Goal: Information Seeking & Learning: Learn about a topic

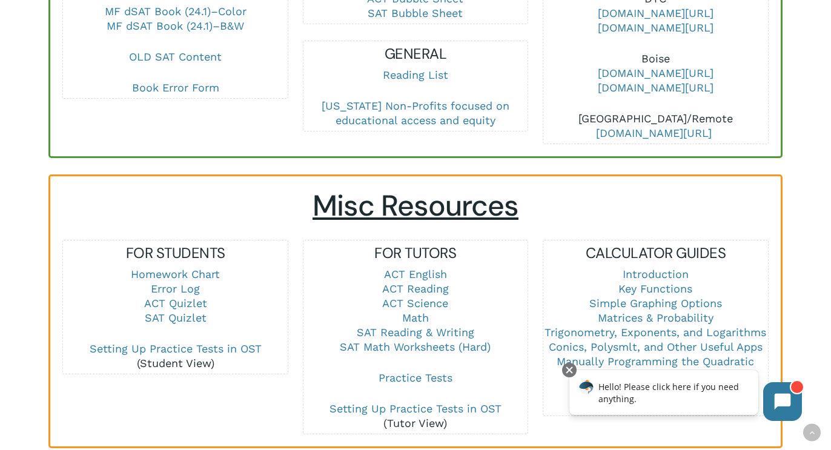
scroll to position [682, 0]
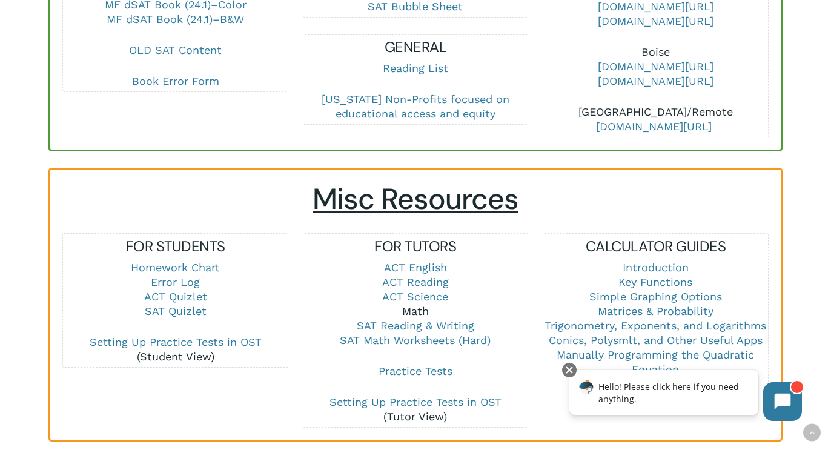
click at [416, 305] on link "Math" at bounding box center [415, 311] width 27 height 13
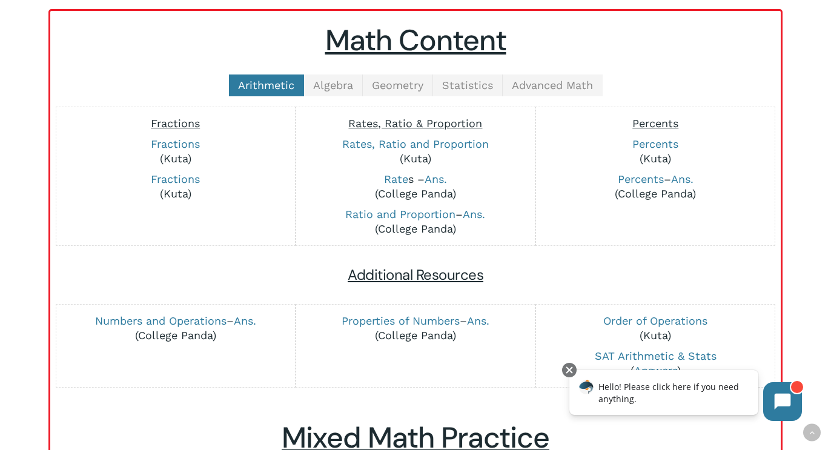
scroll to position [293, 0]
click at [338, 77] on link "Algebra" at bounding box center [333, 85] width 59 height 22
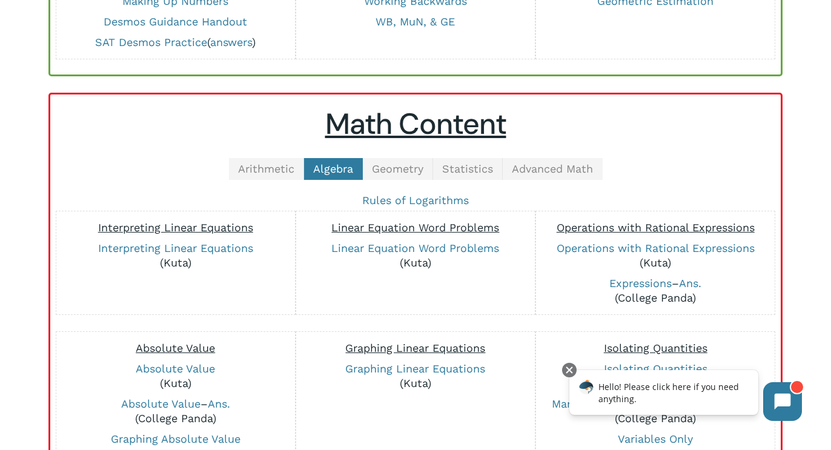
scroll to position [183, 0]
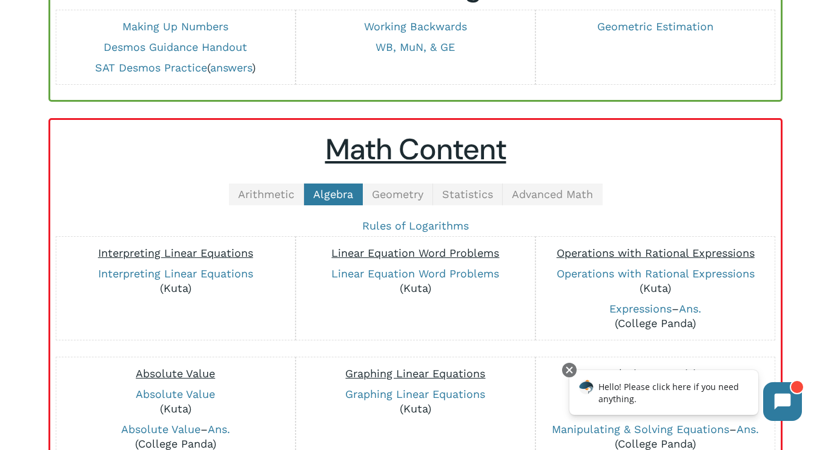
click at [408, 198] on span "Geometry" at bounding box center [398, 194] width 52 height 13
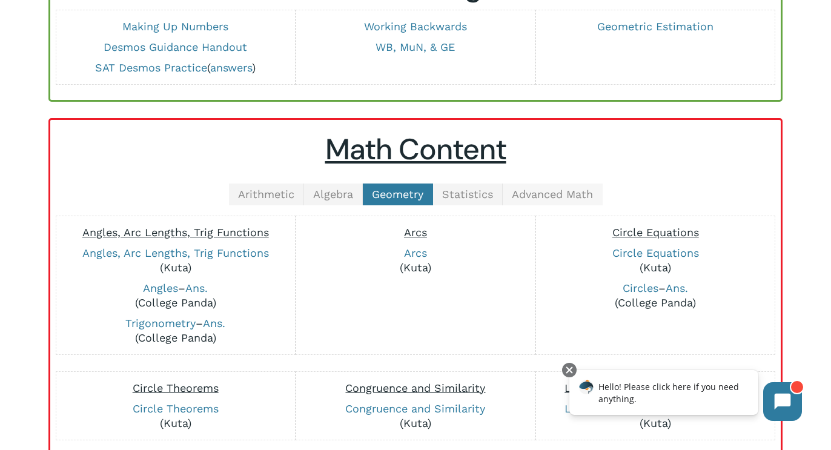
click at [567, 193] on span "Advanced Math" at bounding box center [552, 194] width 81 height 13
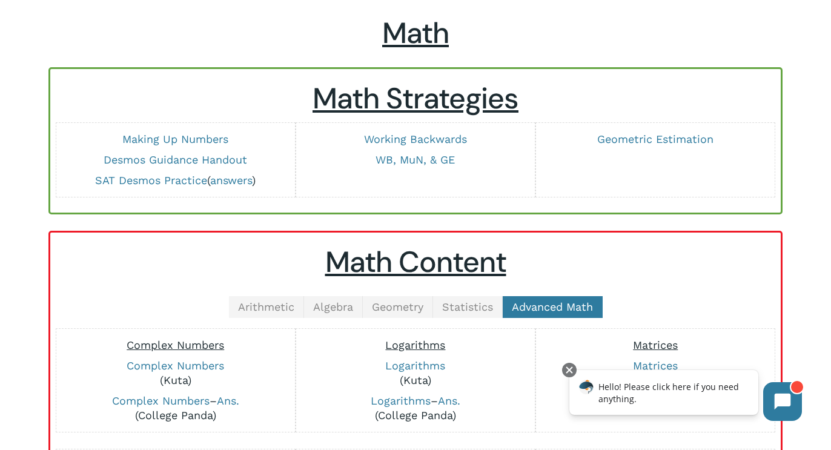
scroll to position [0, 0]
